Goal: Obtain resource: Download file/media

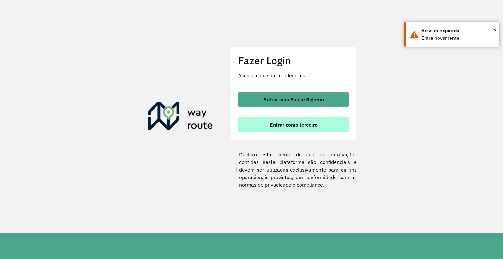
click at [275, 128] on button "Entrar como terceiro" at bounding box center [293, 124] width 111 height 15
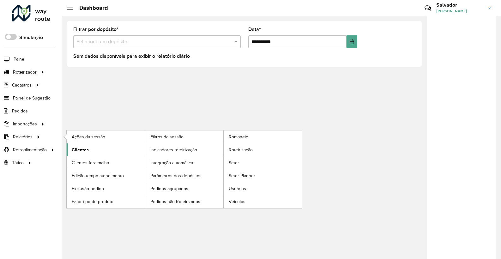
click at [81, 147] on span "Clientes" at bounding box center [80, 150] width 17 height 7
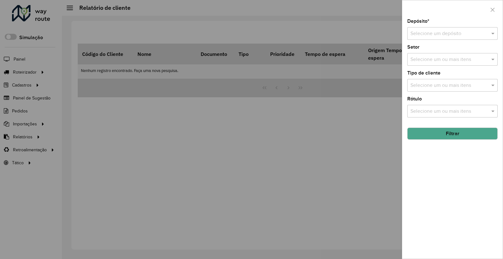
click at [444, 41] on div "Depósito * Selecione um depósito Setor Selecione um ou mais itens Tipo de clien…" at bounding box center [452, 139] width 100 height 240
click at [448, 35] on input "text" at bounding box center [445, 34] width 71 height 8
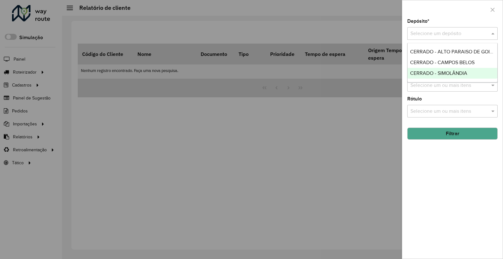
click at [428, 75] on span "CERRADO - SIMOLÂNDIA" at bounding box center [438, 72] width 57 height 5
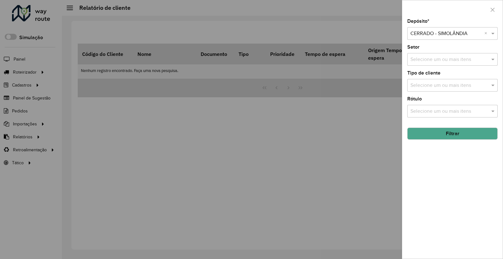
click at [447, 137] on button "Filtrar" at bounding box center [452, 134] width 90 height 12
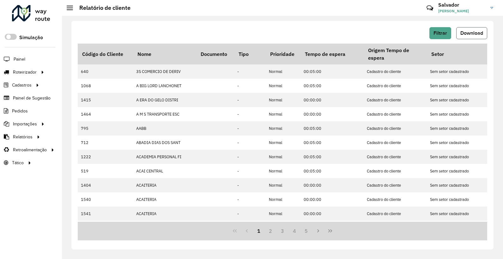
click at [475, 34] on span "Download" at bounding box center [471, 32] width 23 height 5
click at [440, 33] on span "Filtrar" at bounding box center [440, 32] width 14 height 5
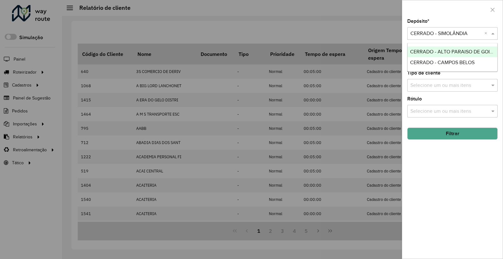
drag, startPoint x: 441, startPoint y: 35, endPoint x: 440, endPoint y: 39, distance: 3.9
click at [442, 35] on input "text" at bounding box center [445, 34] width 71 height 8
click at [438, 59] on div "CERRADO - CAMPOS BELOS" at bounding box center [452, 62] width 90 height 11
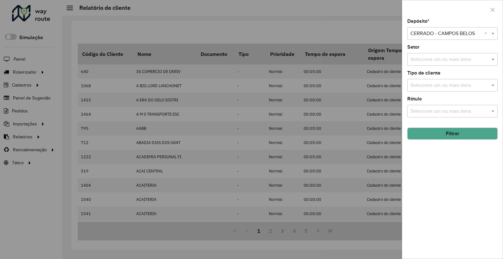
click at [452, 134] on button "Filtrar" at bounding box center [452, 134] width 90 height 12
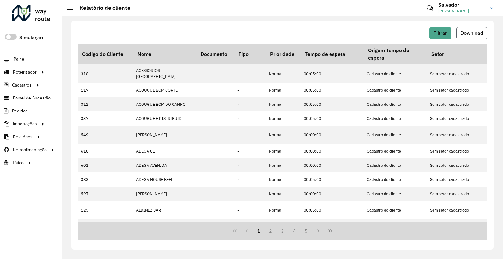
click at [473, 37] on button "Download" at bounding box center [471, 33] width 31 height 12
click at [445, 34] on span "Filtrar" at bounding box center [440, 32] width 14 height 5
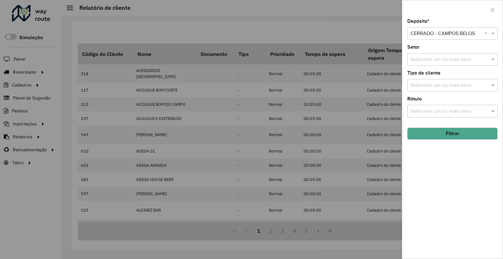
drag, startPoint x: 436, startPoint y: 36, endPoint x: 437, endPoint y: 39, distance: 3.5
click at [437, 36] on input "text" at bounding box center [445, 34] width 71 height 8
click at [445, 55] on div "CERRADO - ALTO PARAISO DE GOIAS" at bounding box center [452, 51] width 90 height 11
click at [468, 140] on button "Filtrar" at bounding box center [452, 134] width 90 height 12
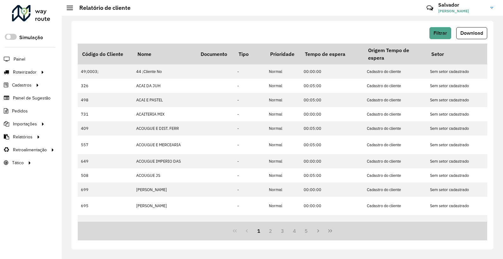
click at [481, 35] on span "Download" at bounding box center [471, 32] width 23 height 5
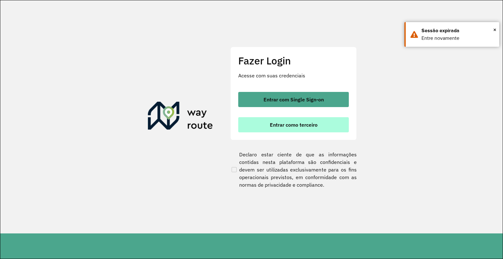
click at [304, 131] on button "Entrar como terceiro" at bounding box center [293, 124] width 111 height 15
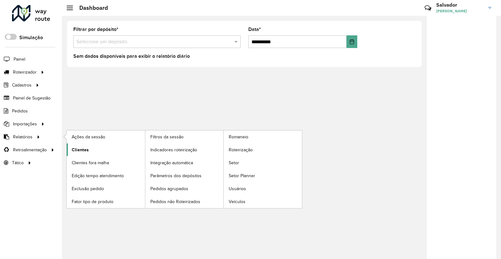
click at [82, 149] on span "Clientes" at bounding box center [80, 150] width 17 height 7
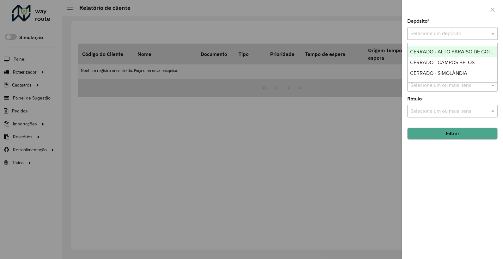
click at [428, 33] on input "text" at bounding box center [445, 34] width 71 height 8
click at [436, 70] on span "CERRADO - SIMOLÂNDIA" at bounding box center [438, 72] width 57 height 5
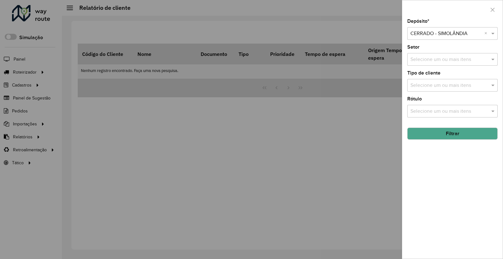
click at [425, 137] on button "Filtrar" at bounding box center [452, 134] width 90 height 12
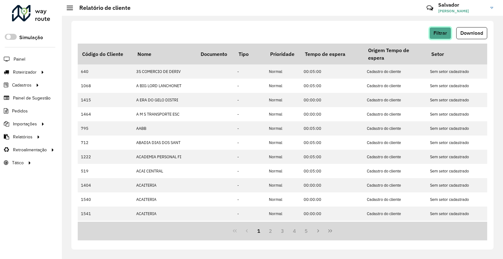
click at [441, 36] on button "Filtrar" at bounding box center [440, 33] width 22 height 12
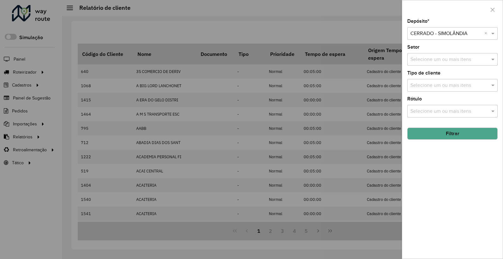
click at [440, 135] on button "Filtrar" at bounding box center [452, 134] width 90 height 12
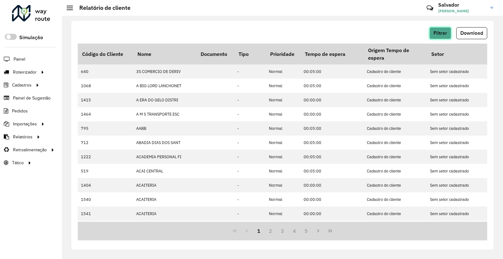
click at [446, 35] on button "Filtrar" at bounding box center [440, 33] width 22 height 12
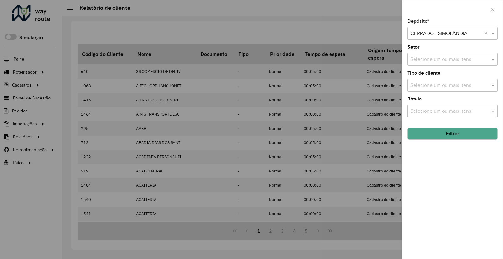
click at [452, 131] on button "Filtrar" at bounding box center [452, 134] width 90 height 12
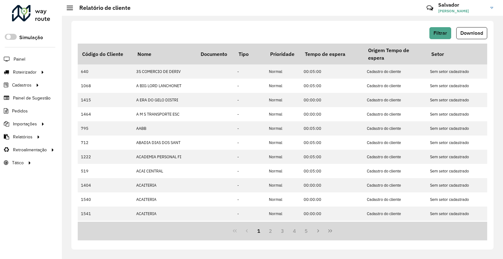
click at [473, 36] on button "Download" at bounding box center [471, 33] width 31 height 12
drag, startPoint x: 437, startPoint y: 32, endPoint x: 440, endPoint y: 34, distance: 3.6
click at [440, 34] on span "Filtrar" at bounding box center [440, 32] width 14 height 5
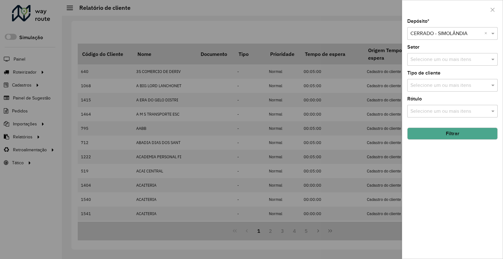
click at [446, 33] on input "text" at bounding box center [445, 34] width 71 height 8
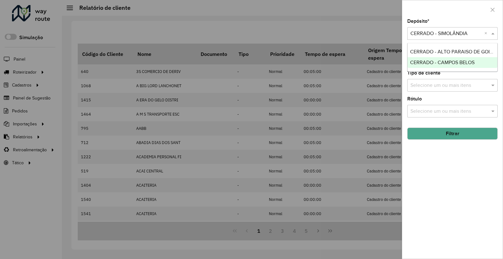
click at [443, 63] on span "CERRADO - CAMPOS BELOS" at bounding box center [442, 62] width 64 height 5
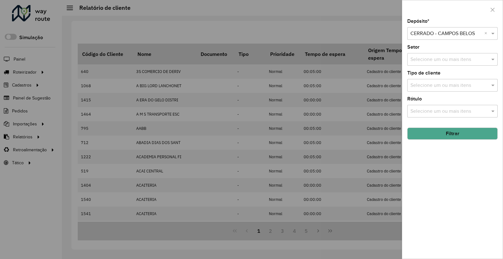
click at [437, 138] on button "Filtrar" at bounding box center [452, 134] width 90 height 12
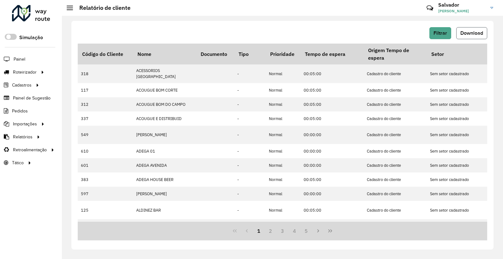
click at [462, 35] on span "Download" at bounding box center [471, 32] width 23 height 5
click at [434, 28] on button "Filtrar" at bounding box center [440, 33] width 22 height 12
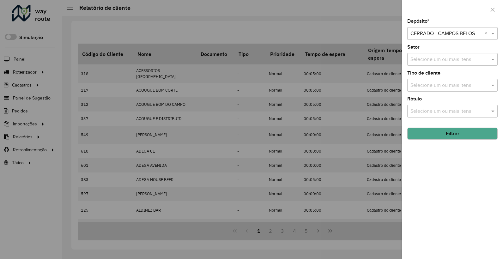
drag, startPoint x: 439, startPoint y: 38, endPoint x: 432, endPoint y: 39, distance: 7.4
click at [441, 41] on div "Depósito * Selecione um depósito × CERRADO - CAMPOS BELOS × Setor Selecione um …" at bounding box center [452, 139] width 100 height 240
click at [439, 32] on input "text" at bounding box center [445, 34] width 71 height 8
click at [443, 53] on span "CERRADO - ALTO PARAISO DE GOIAS" at bounding box center [453, 51] width 86 height 5
click at [476, 137] on button "Filtrar" at bounding box center [452, 134] width 90 height 12
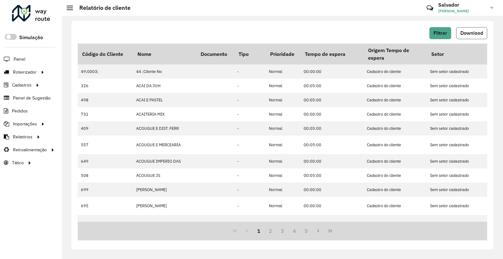
click at [478, 37] on button "Download" at bounding box center [471, 33] width 31 height 12
